Goal: Information Seeking & Learning: Learn about a topic

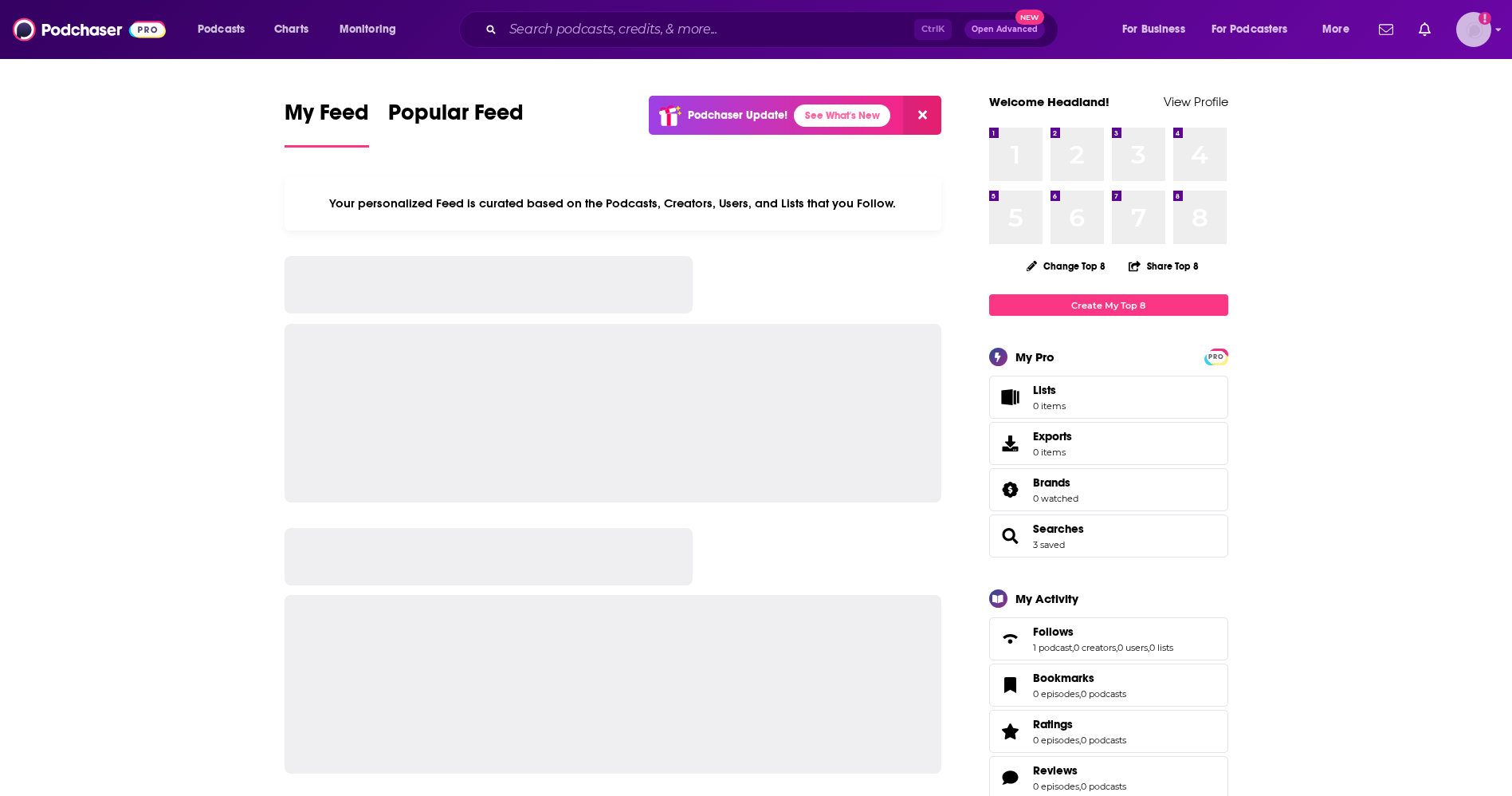
click at [1464, 33] on img "Logged in as headlandconsultancy" at bounding box center [1472, 29] width 35 height 35
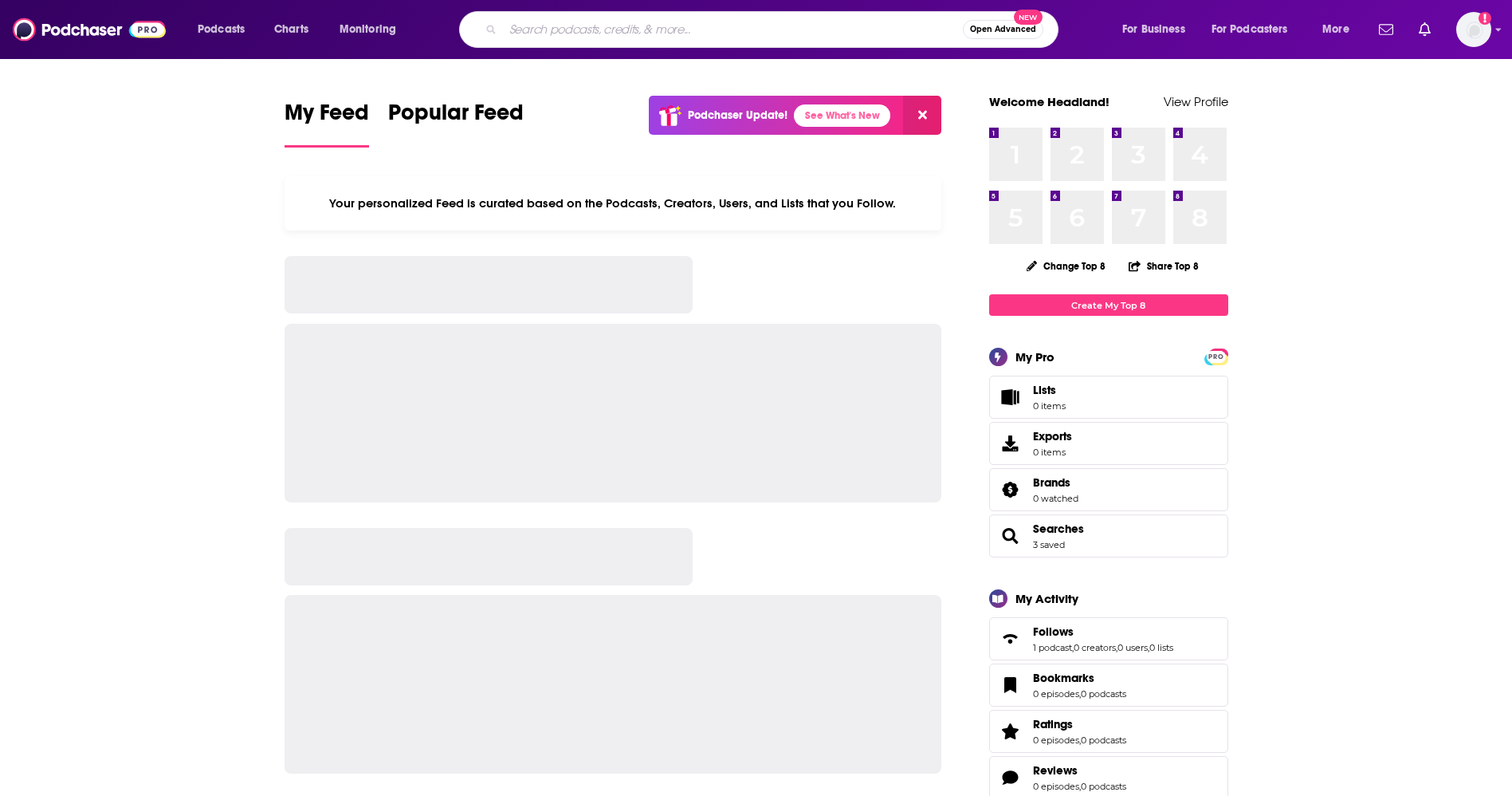
click at [665, 30] on input "Search podcasts, credits, & more..." at bounding box center [732, 30] width 460 height 26
type input "wake up to money"
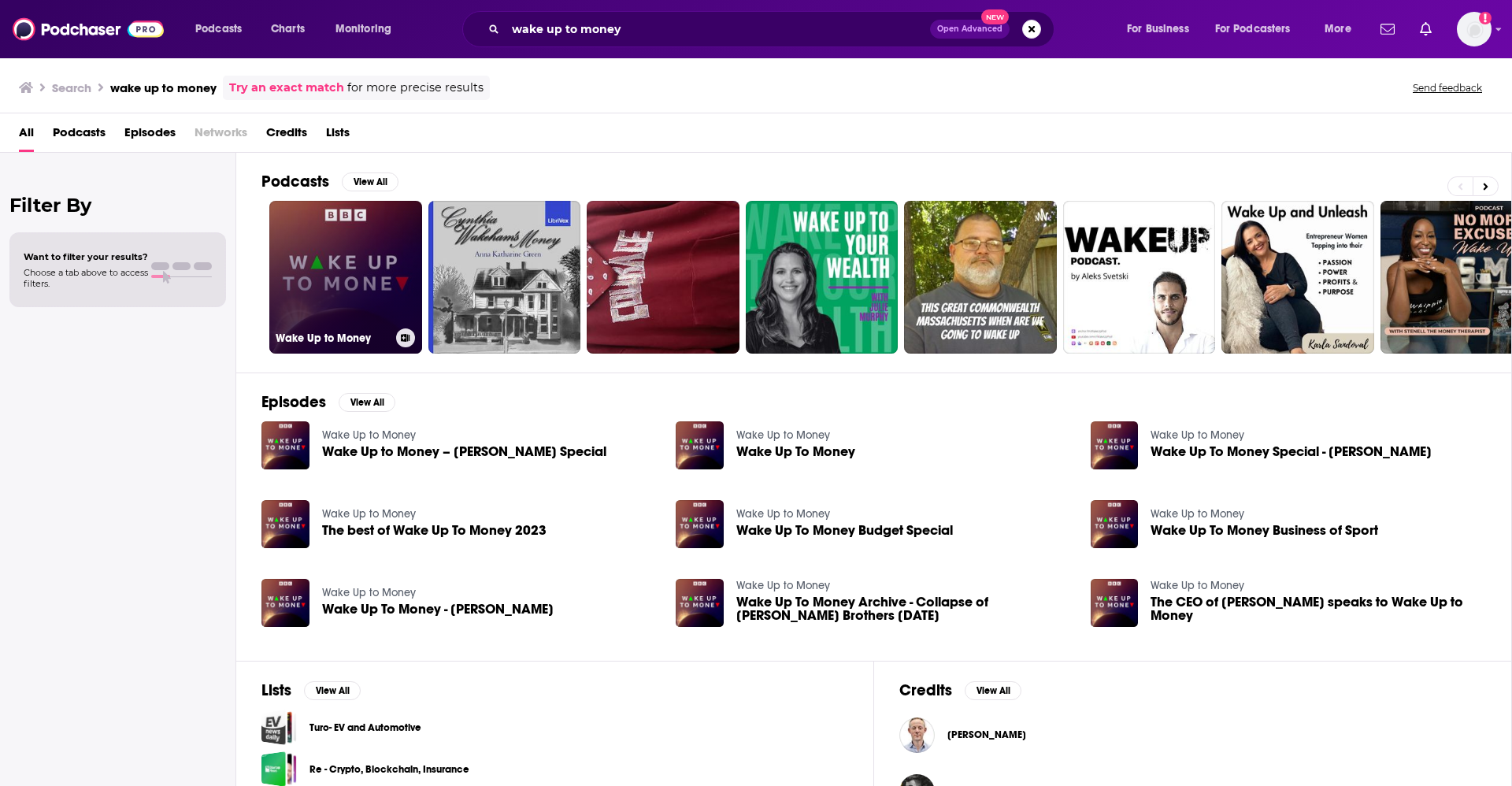
click at [399, 238] on link "Wake Up to Money" at bounding box center [346, 277] width 152 height 152
